Goal: Task Accomplishment & Management: Use online tool/utility

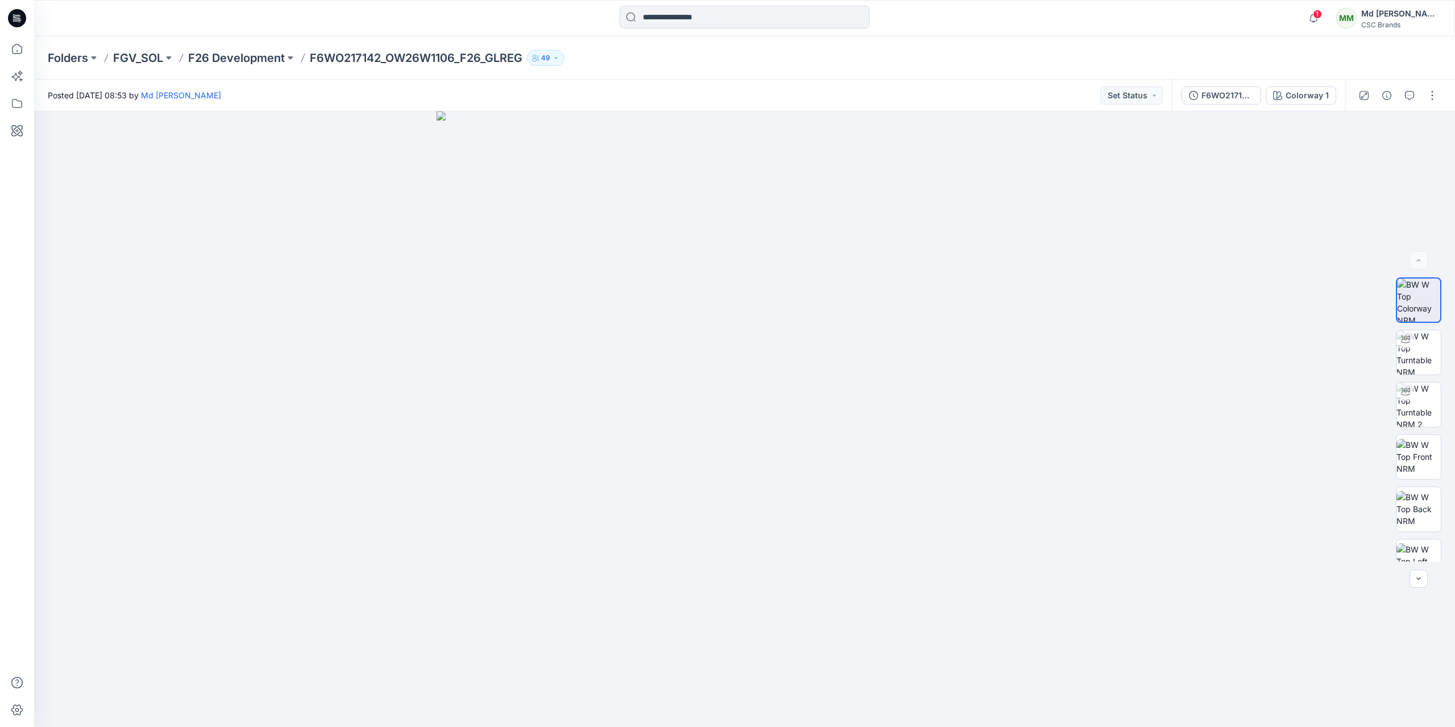
click at [22, 11] on icon at bounding box center [17, 18] width 18 height 18
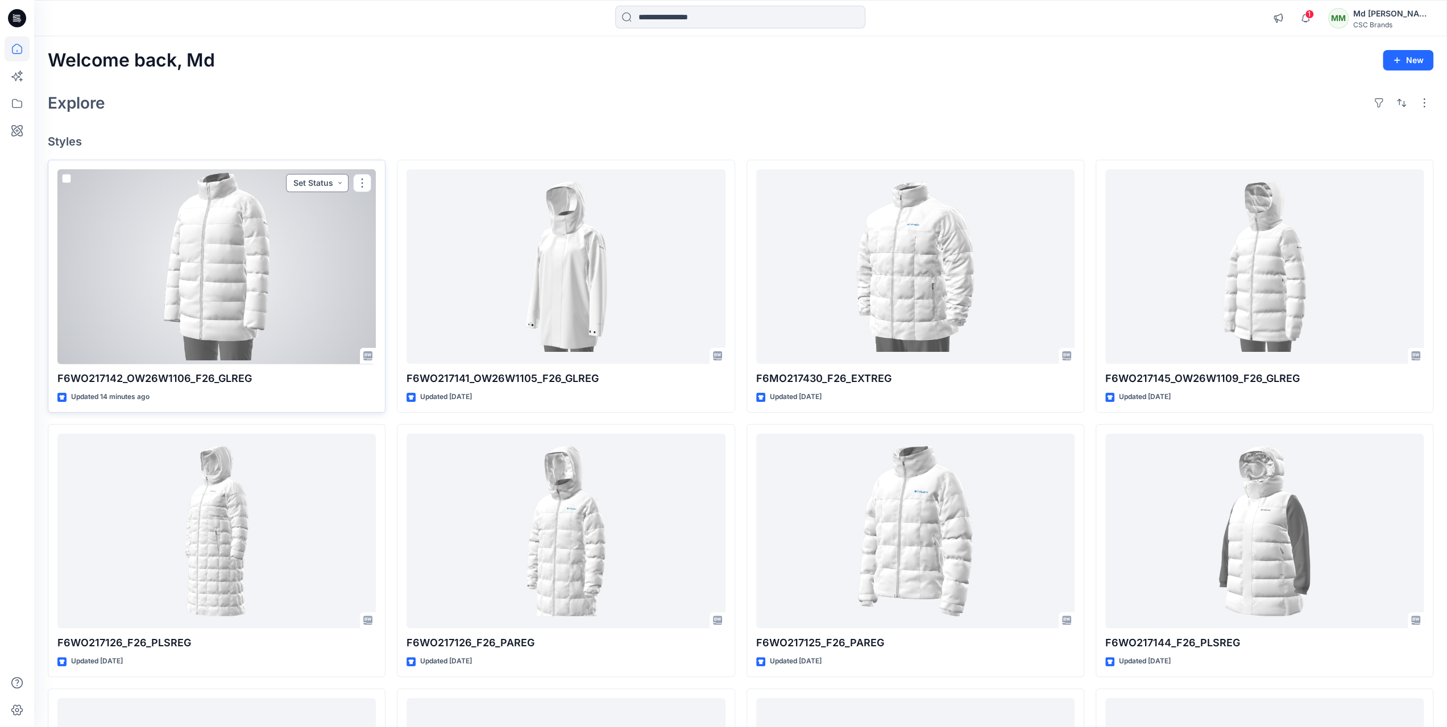
click at [334, 185] on button "Set Status" at bounding box center [317, 183] width 63 height 18
click at [294, 312] on p "F/A Virtual" at bounding box center [288, 311] width 39 height 15
click at [366, 181] on button "button" at bounding box center [362, 183] width 18 height 18
click at [391, 210] on button "Edit" at bounding box center [416, 208] width 123 height 21
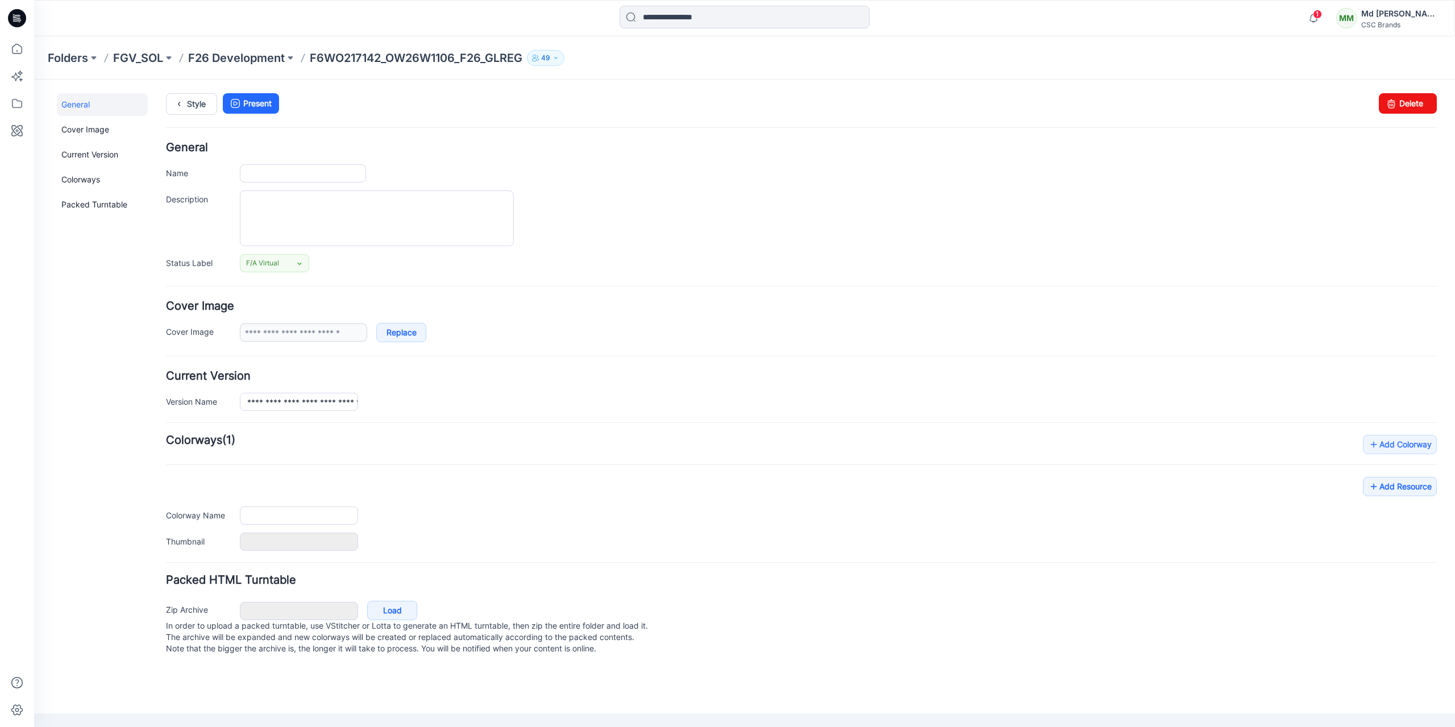
type input "**********"
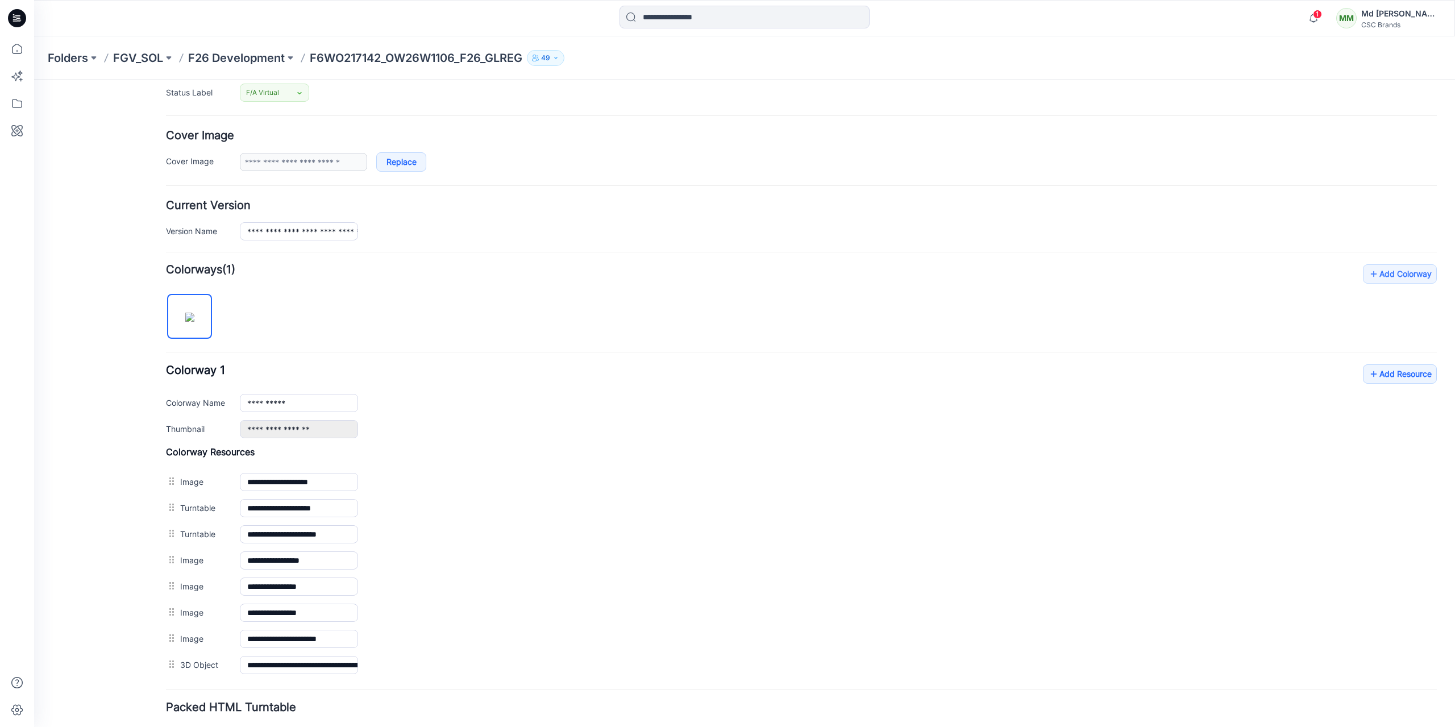
scroll to position [246, 0]
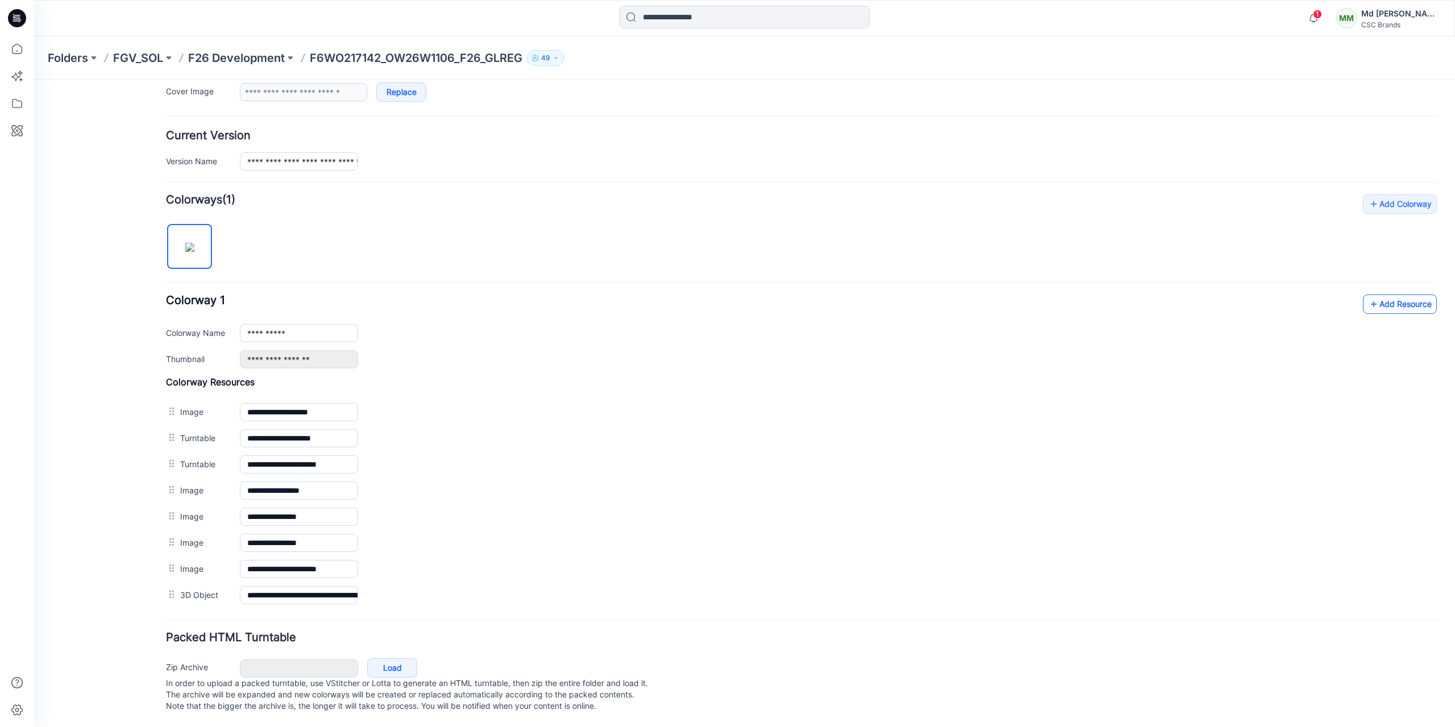
click at [1399, 305] on link "Add Resource" at bounding box center [1400, 303] width 74 height 19
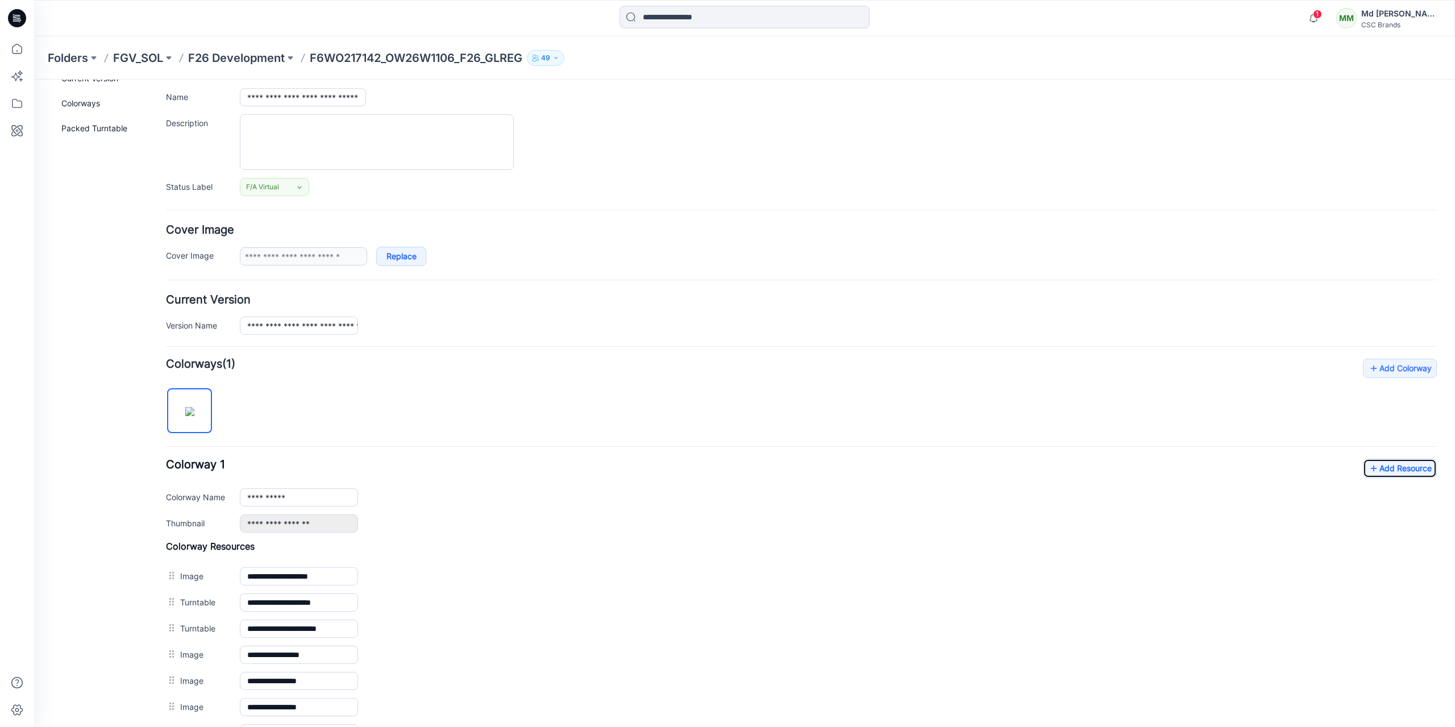
scroll to position [0, 0]
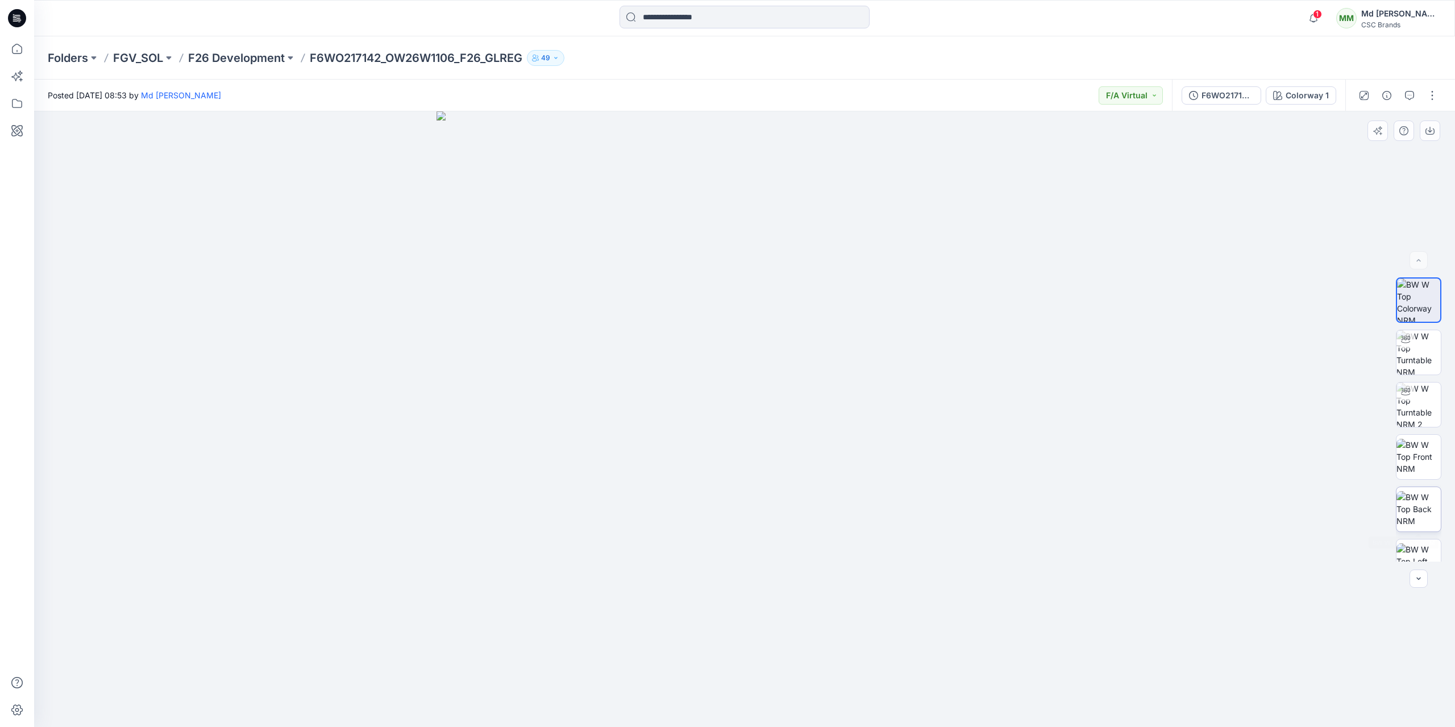
scroll to position [180, 0]
drag, startPoint x: 728, startPoint y: 337, endPoint x: 738, endPoint y: 240, distance: 97.2
click at [1410, 350] on img at bounding box center [1419, 352] width 44 height 44
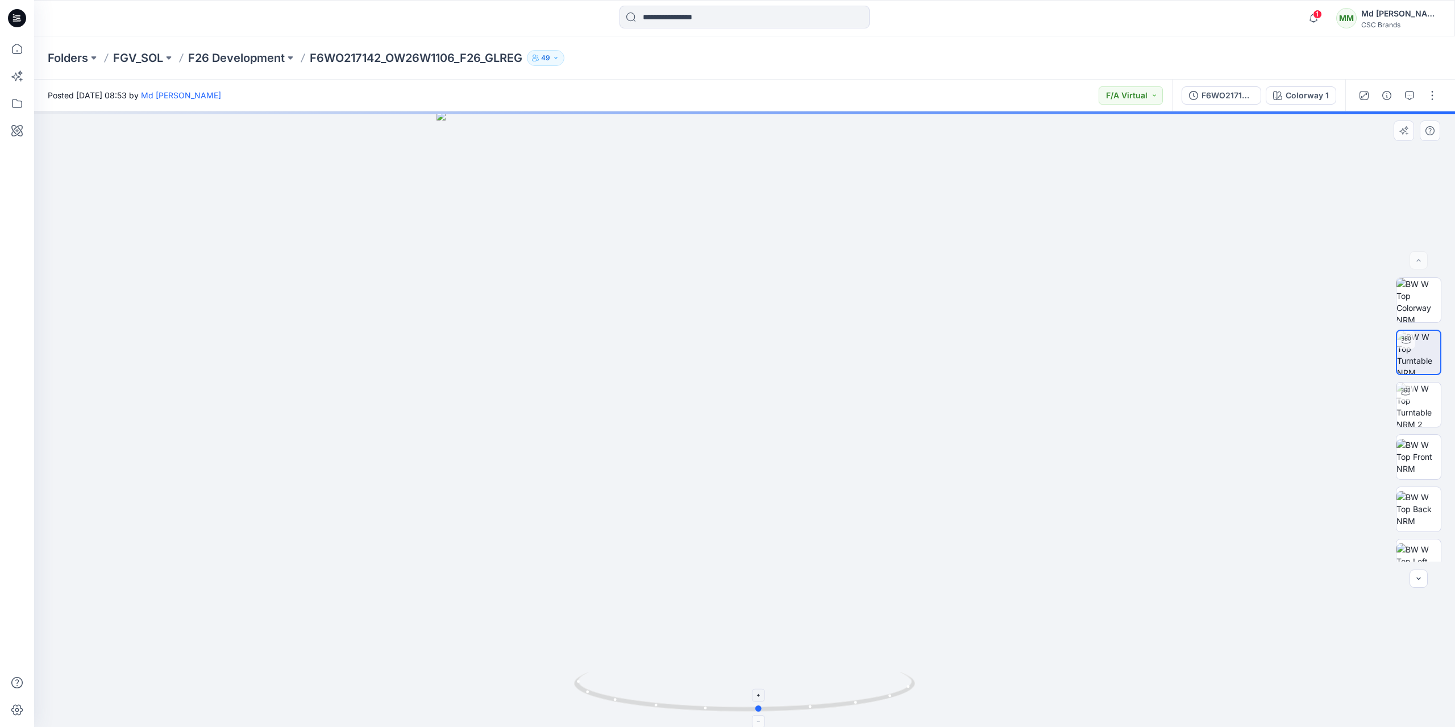
drag, startPoint x: 747, startPoint y: 711, endPoint x: 762, endPoint y: 709, distance: 15.0
click at [762, 709] on circle at bounding box center [759, 709] width 7 height 7
drag, startPoint x: 760, startPoint y: 707, endPoint x: 701, endPoint y: 699, distance: 59.2
click at [701, 699] on icon at bounding box center [746, 693] width 344 height 43
drag, startPoint x: 703, startPoint y: 710, endPoint x: 1455, endPoint y: 605, distance: 758.8
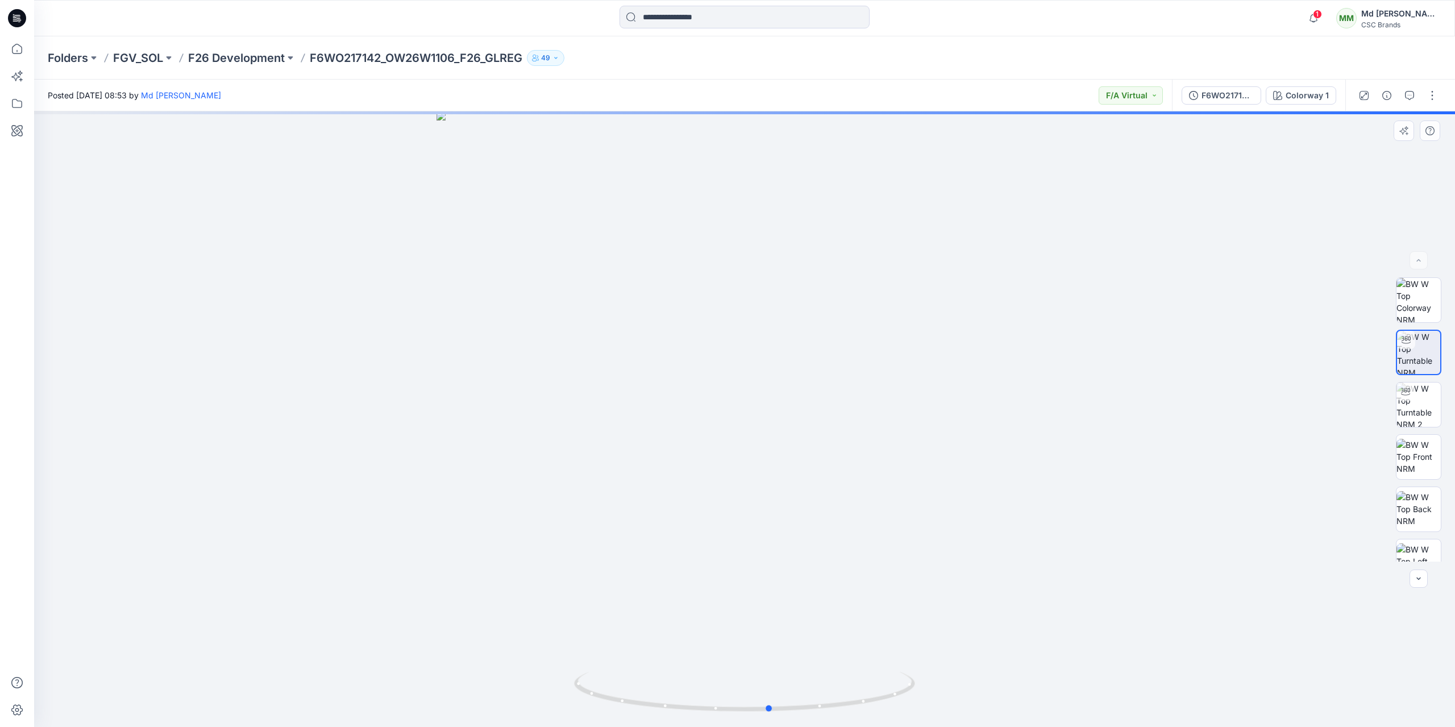
click at [1455, 605] on div at bounding box center [744, 419] width 1421 height 616
click at [1424, 393] on img at bounding box center [1419, 405] width 44 height 44
click at [1425, 467] on img at bounding box center [1419, 457] width 44 height 36
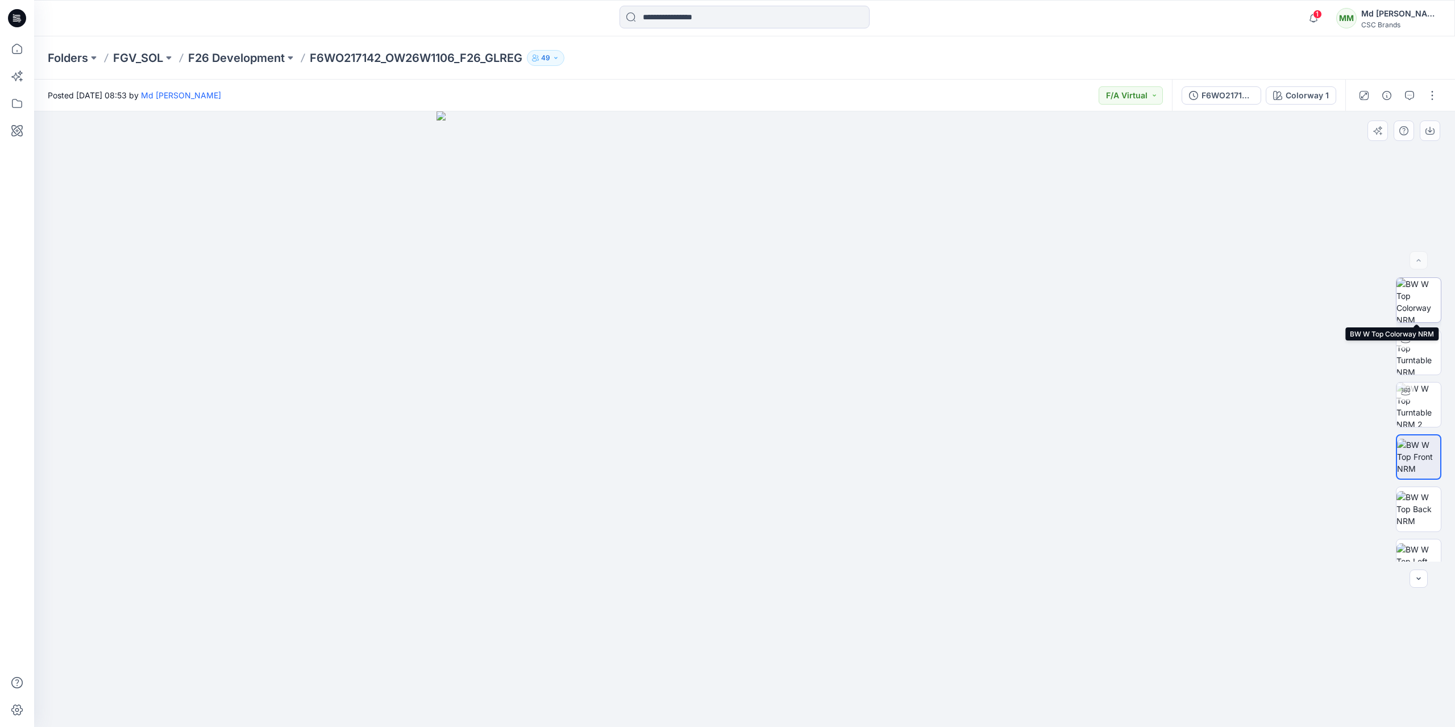
click at [1420, 303] on img at bounding box center [1419, 300] width 44 height 44
